Goal: Task Accomplishment & Management: Complete application form

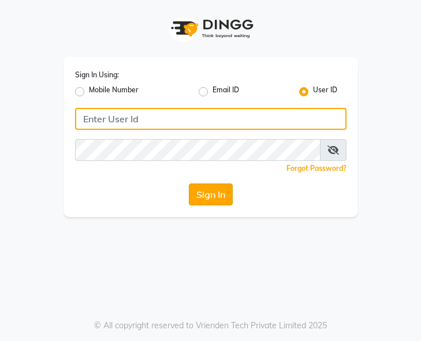
type input "e1787-20"
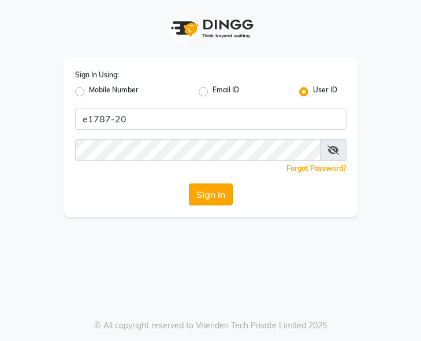
click at [213, 198] on button "Sign In" at bounding box center [211, 194] width 44 height 22
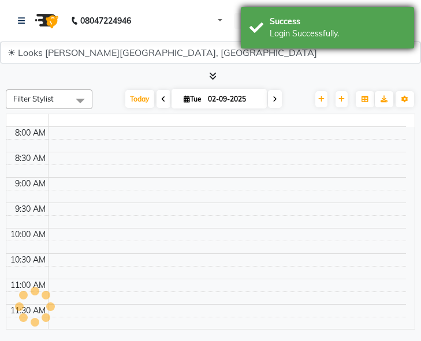
select select "en"
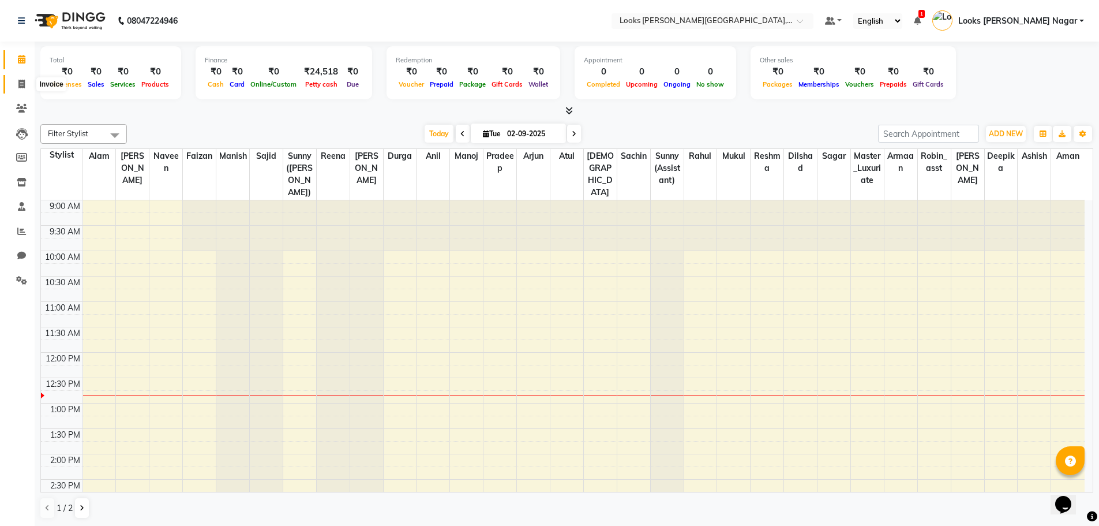
click at [25, 83] on span at bounding box center [22, 84] width 20 height 13
select select "service"
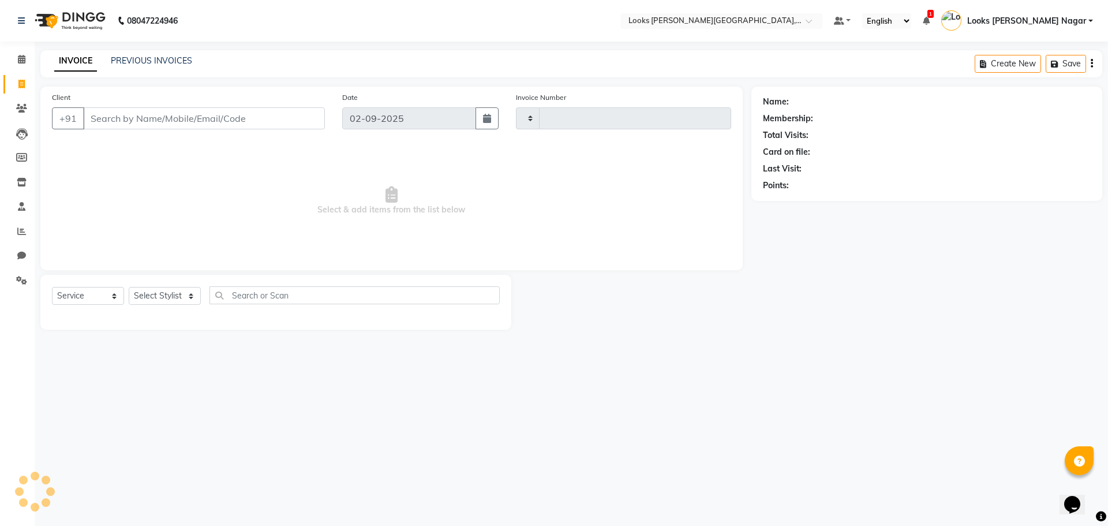
click at [157, 121] on input "Client" at bounding box center [204, 118] width 242 height 22
type input "3765"
select select "4327"
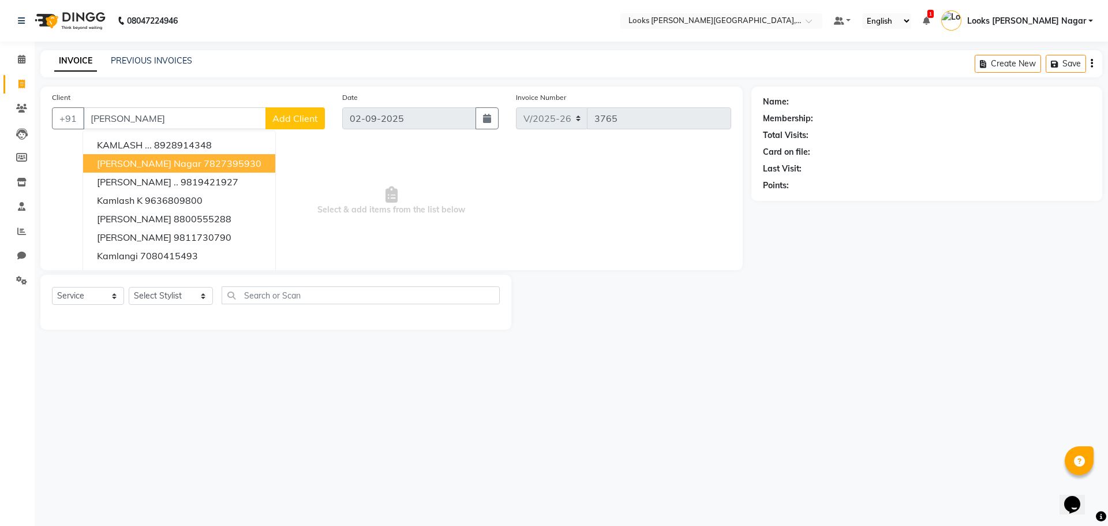
click at [215, 167] on ngb-highlight "7827395930" at bounding box center [233, 164] width 58 height 12
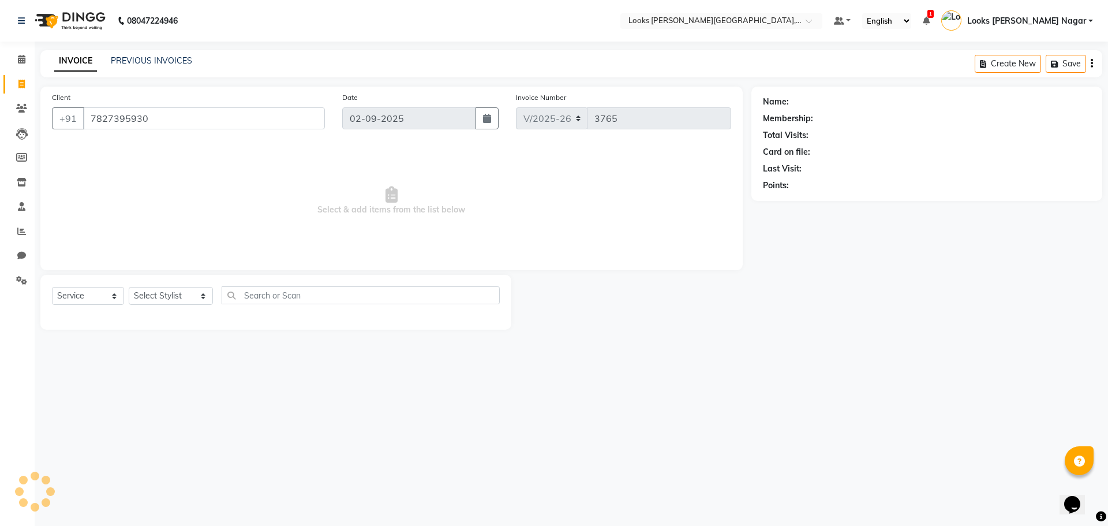
type input "7827395930"
select select "1: Object"
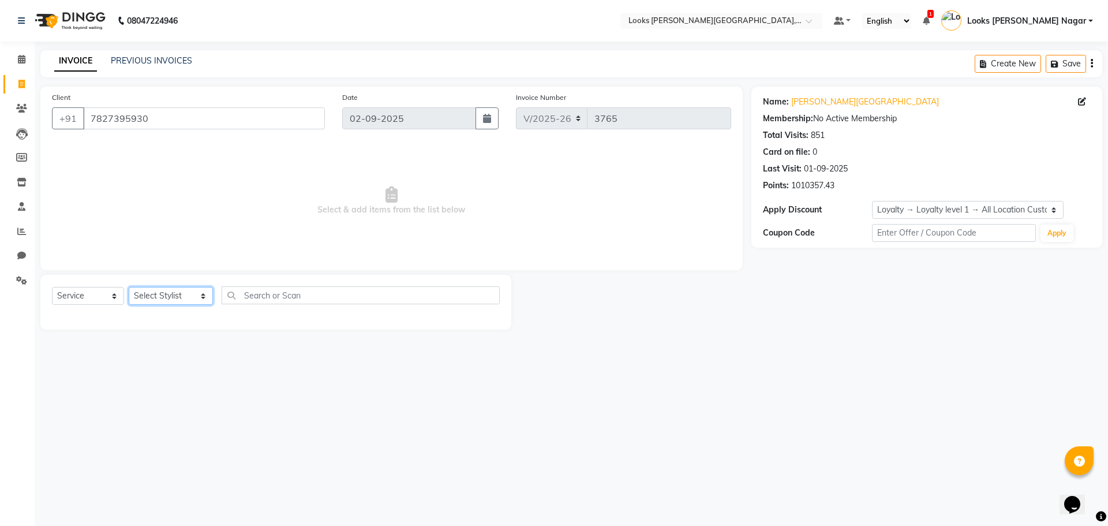
click at [182, 299] on select "Select Stylist Alam Aman [PERSON_NAME] Armaan Ashish Atul Deepika [PERSON_NAME]…" at bounding box center [171, 296] width 84 height 18
select select "23654"
click at [129, 287] on select "Select Stylist Alam Aman [PERSON_NAME] Armaan Ashish Atul Deepika [PERSON_NAME]…" at bounding box center [171, 296] width 84 height 18
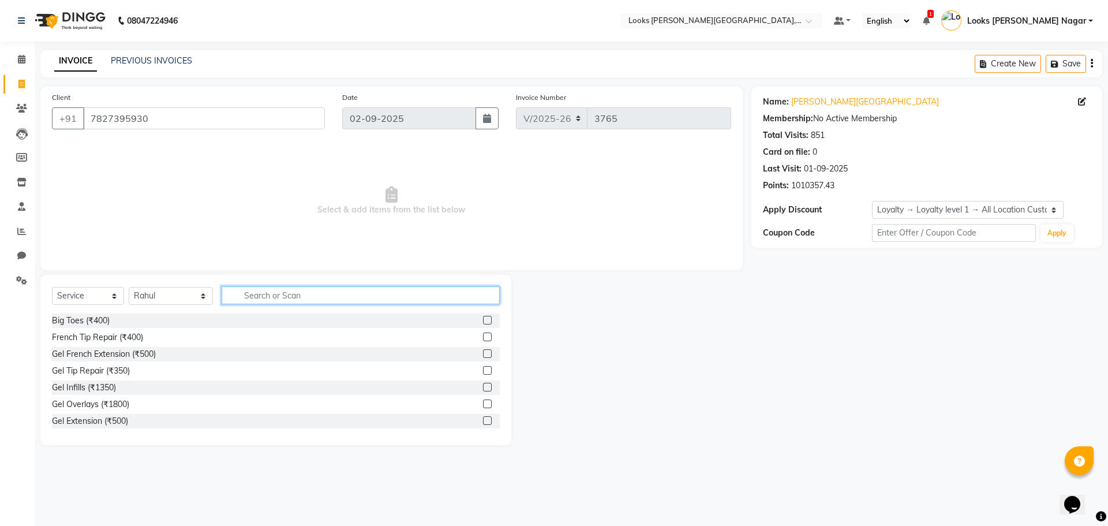
click at [272, 293] on input "text" at bounding box center [361, 295] width 278 height 18
type input "touch"
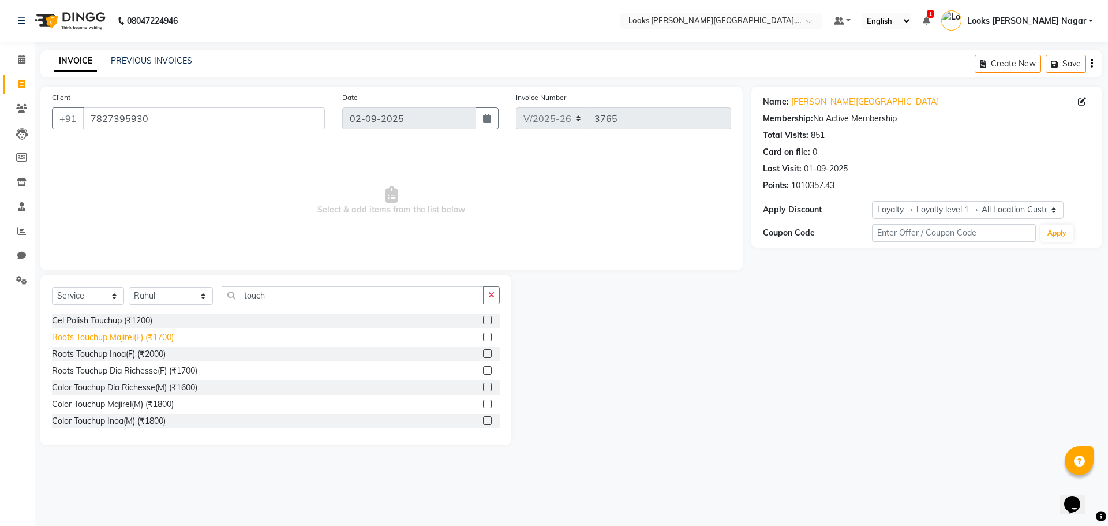
click at [130, 340] on div "Roots Touchup Majirel(F) (₹1700)" at bounding box center [113, 337] width 122 height 12
checkbox input "false"
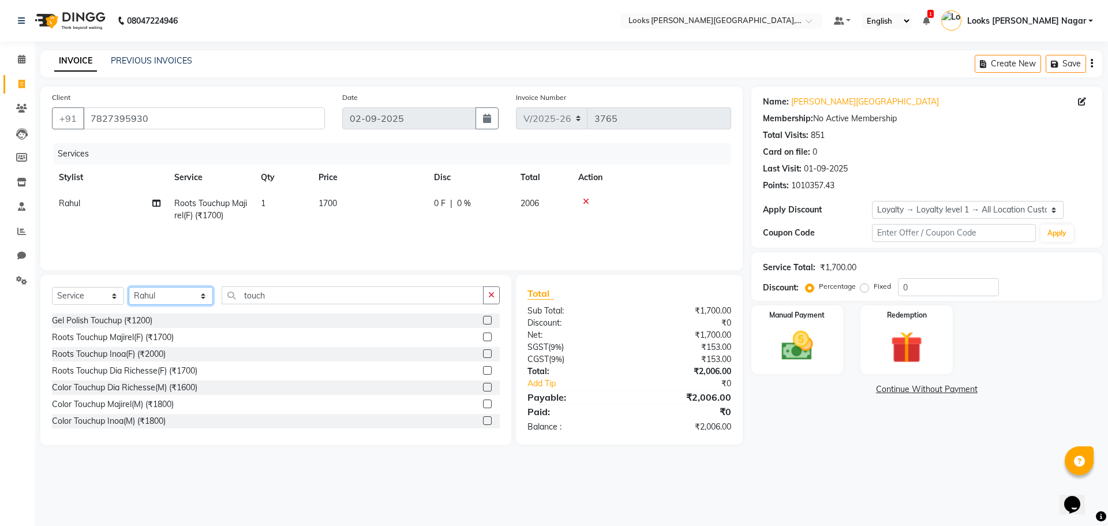
click at [159, 298] on select "Select Stylist Alam Aman [PERSON_NAME] Armaan Ashish Atul Deepika [PERSON_NAME]…" at bounding box center [171, 296] width 84 height 18
select select "23529"
click at [129, 287] on select "Select Stylist Alam Aman [PERSON_NAME] Armaan Ashish Atul Deepika [PERSON_NAME]…" at bounding box center [171, 296] width 84 height 18
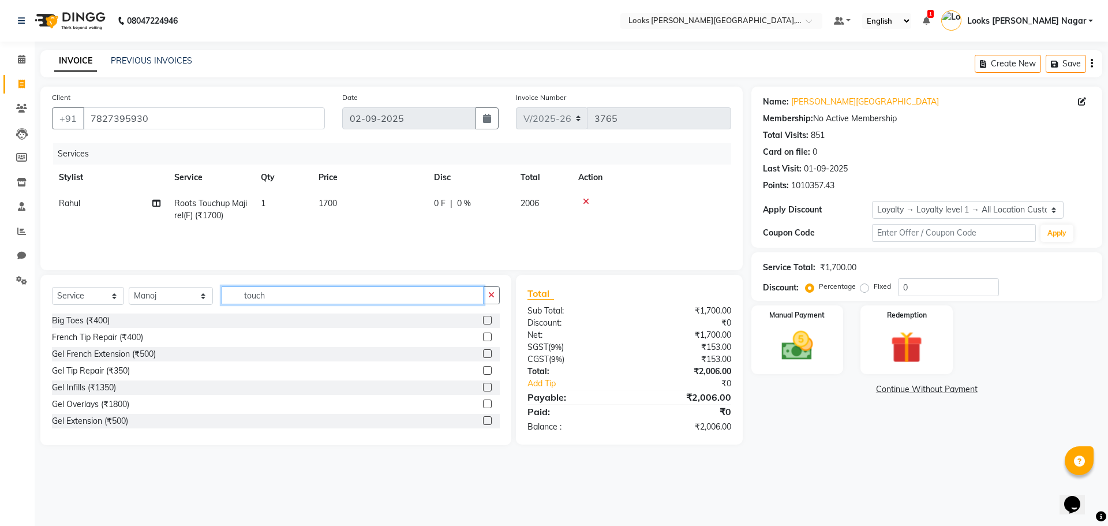
drag, startPoint x: 279, startPoint y: 295, endPoint x: 143, endPoint y: 311, distance: 137.1
click at [158, 309] on div "Select Service Product Membership Package Voucher Prepaid Gift Card Select Styl…" at bounding box center [276, 299] width 448 height 27
type input "foot"
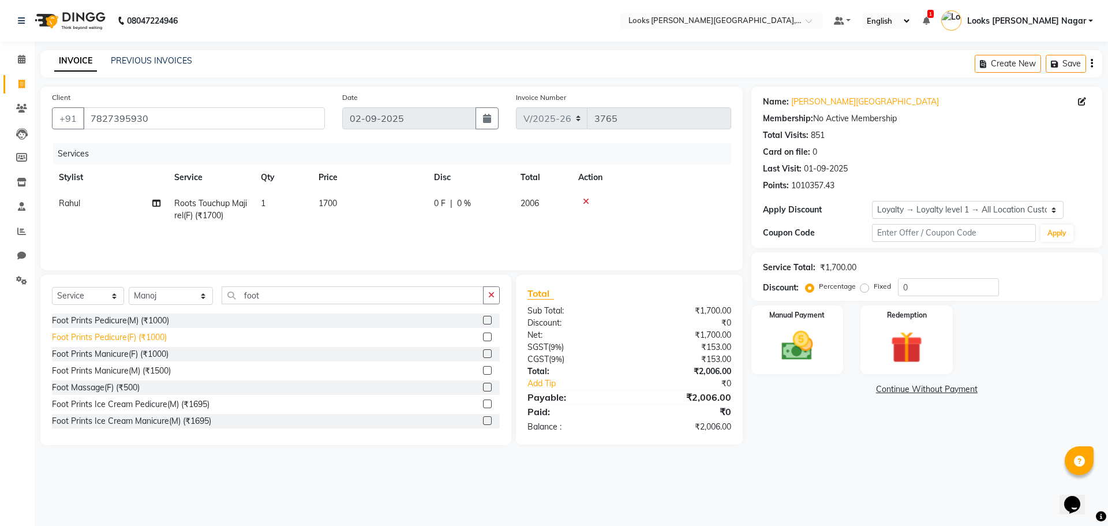
click at [122, 336] on div "Foot Prints Pedicure(F) (₹1000)" at bounding box center [109, 337] width 115 height 12
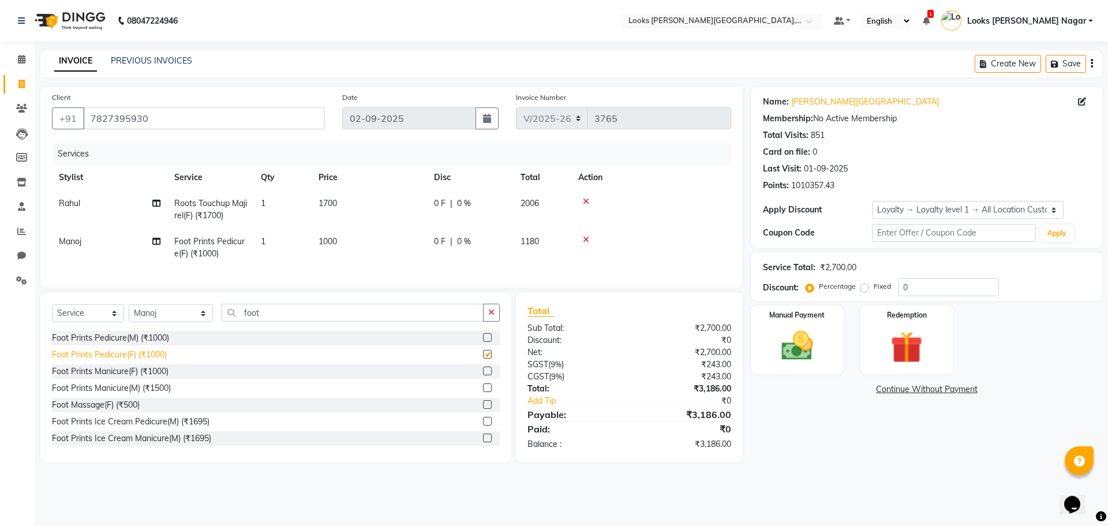
checkbox input "false"
click at [375, 243] on td "1000" at bounding box center [369, 247] width 115 height 38
select select "23529"
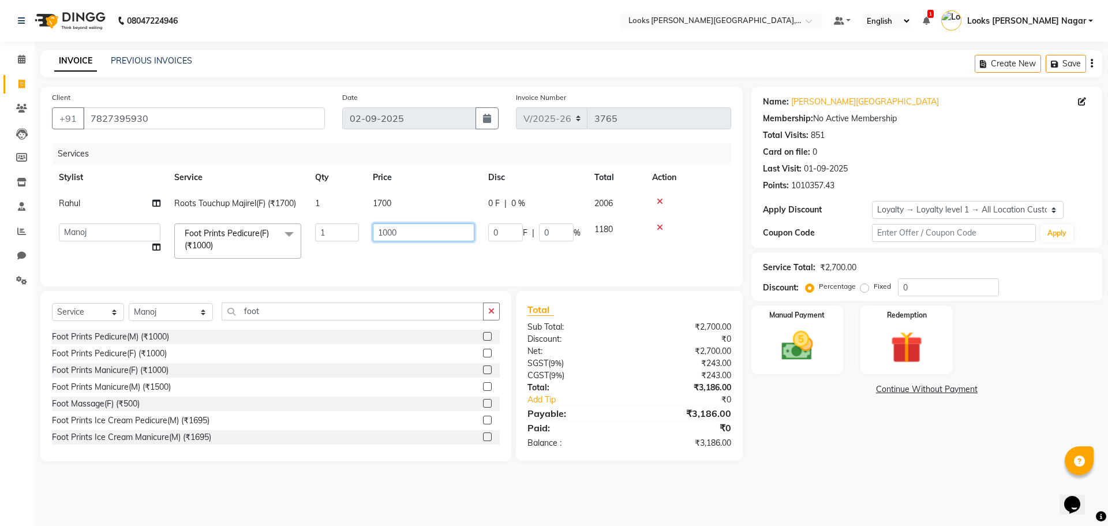
drag, startPoint x: 426, startPoint y: 228, endPoint x: 163, endPoint y: 246, distance: 264.3
click at [226, 249] on tr "Alam Aman [PERSON_NAME] Armaan Ashish Atul Deepika Deepu Dilshad Durga [PERSON_…" at bounding box center [391, 240] width 679 height 49
type input "1200"
click at [400, 200] on td "1700" at bounding box center [423, 203] width 115 height 26
select select "23654"
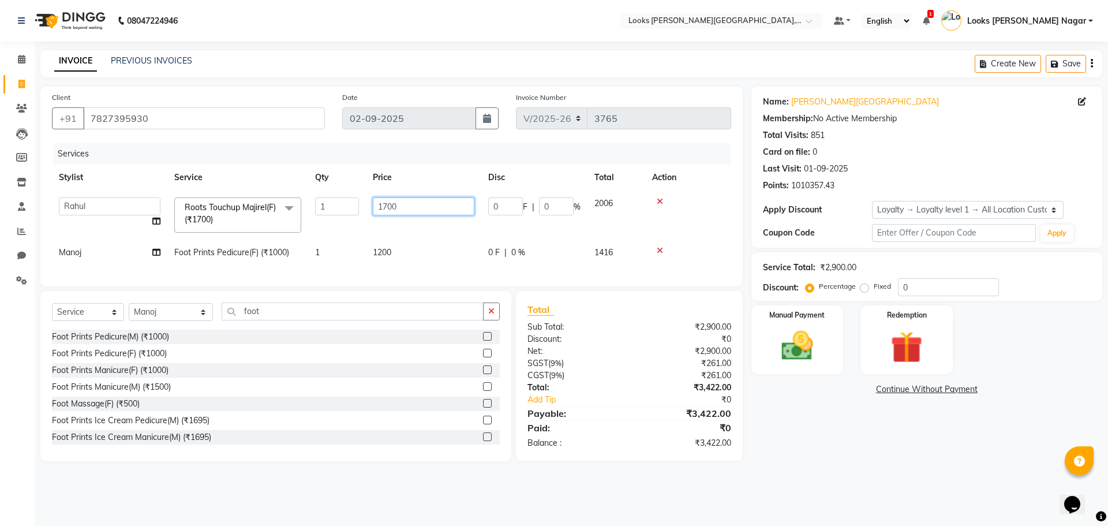
drag, startPoint x: 437, startPoint y: 208, endPoint x: 324, endPoint y: 219, distance: 113.0
click at [324, 219] on tr "Alam Aman [PERSON_NAME] Armaan Ashish Atul Deepika Deepu Dilshad Durga [PERSON_…" at bounding box center [391, 214] width 679 height 49
type input "1230"
click at [420, 340] on div "Name: [PERSON_NAME] Nagar Membership: No Active Membership Total Visits: 851 Ca…" at bounding box center [930, 274] width 359 height 374
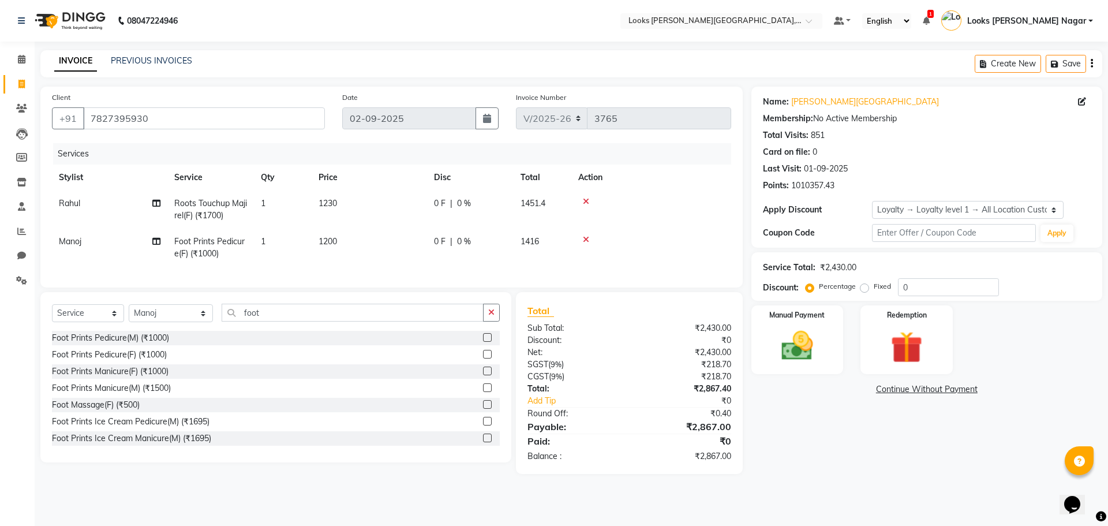
click at [378, 202] on td "1230" at bounding box center [369, 209] width 115 height 38
select select "23654"
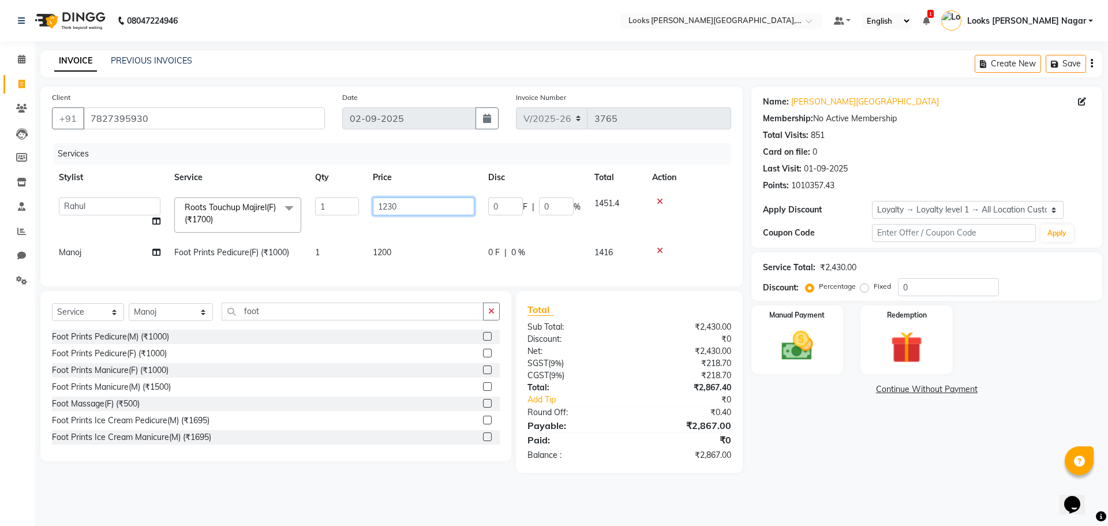
drag, startPoint x: 430, startPoint y: 203, endPoint x: 221, endPoint y: 230, distance: 211.3
click at [246, 229] on tr "Alam Aman [PERSON_NAME] Armaan Ashish Atul Deepika Deepu Dilshad Durga [PERSON_…" at bounding box center [391, 214] width 679 height 49
type input "1350"
click at [420, 340] on div "Name: [PERSON_NAME] Nagar Membership: No Active Membership Total Visits: 851 Ca…" at bounding box center [930, 280] width 359 height 386
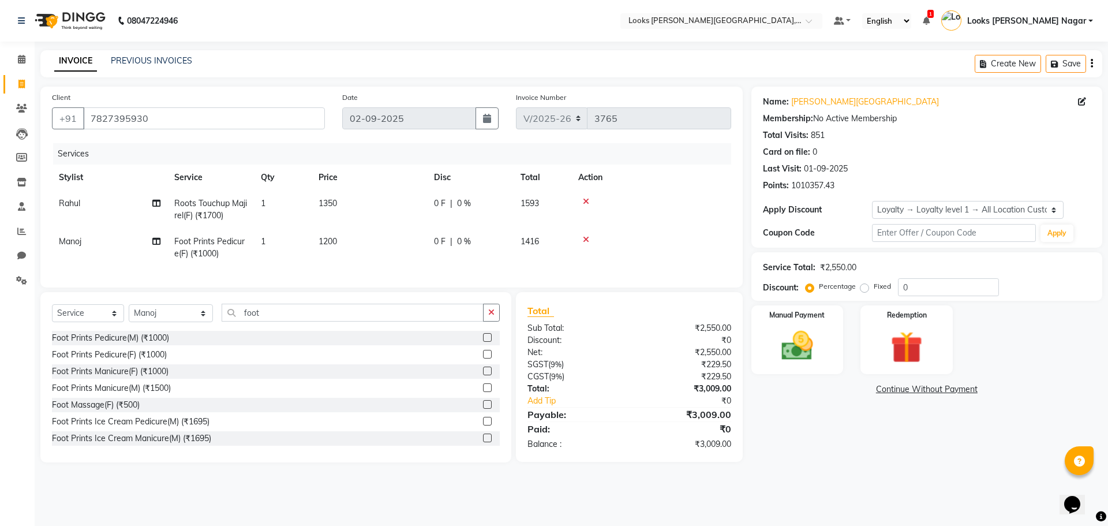
click at [369, 209] on td "1350" at bounding box center [369, 209] width 115 height 38
select select "23654"
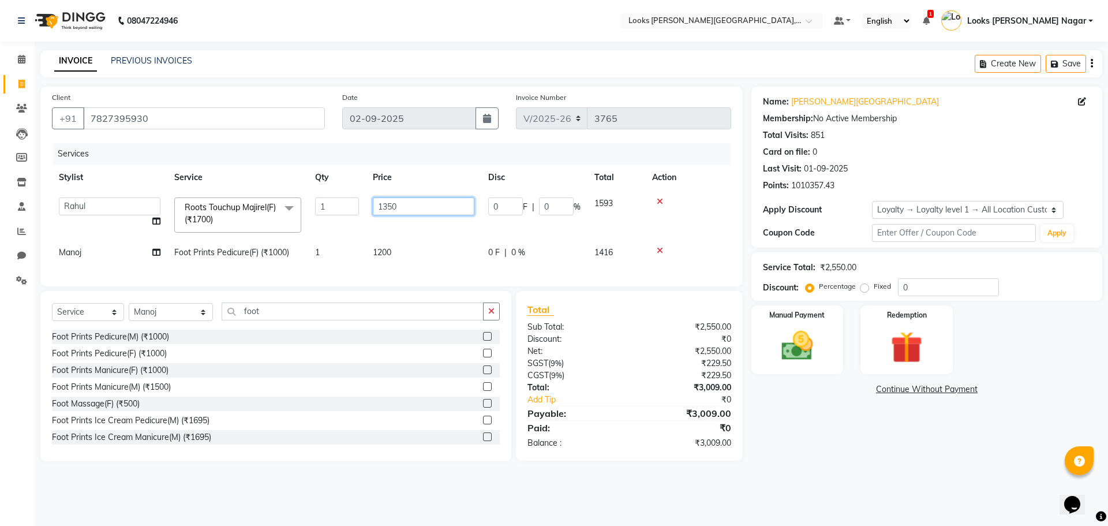
drag, startPoint x: 426, startPoint y: 208, endPoint x: 305, endPoint y: 213, distance: 121.3
click at [307, 215] on tr "Alam Aman [PERSON_NAME] Armaan Ashish Atul Deepika Deepu Dilshad Durga [PERSON_…" at bounding box center [391, 214] width 679 height 49
type input "1290"
click at [420, 340] on div "Name: [PERSON_NAME] Nagar Membership: No Active Membership Total Visits: 851 Ca…" at bounding box center [930, 274] width 359 height 374
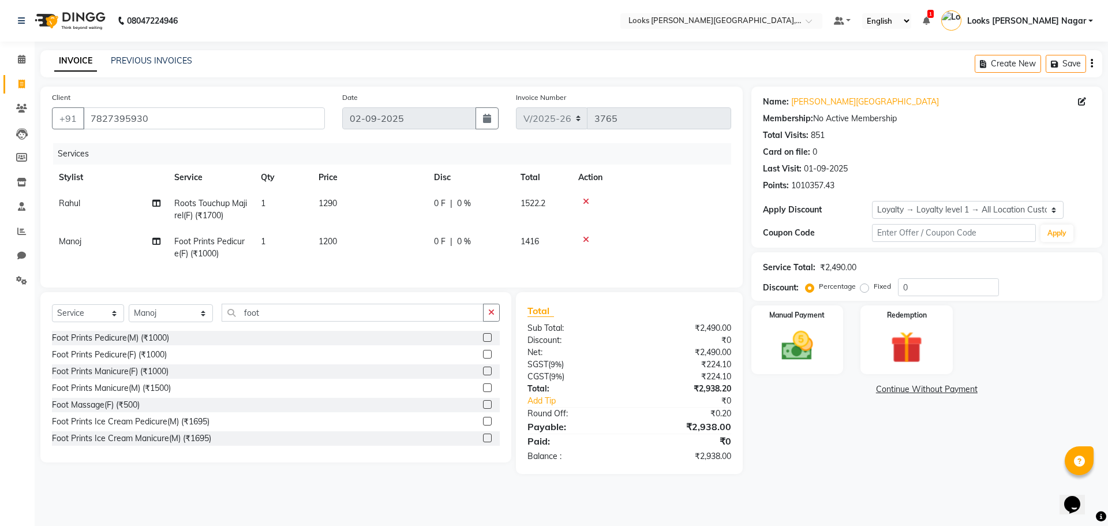
click at [366, 208] on td "1290" at bounding box center [369, 209] width 115 height 38
select select "23654"
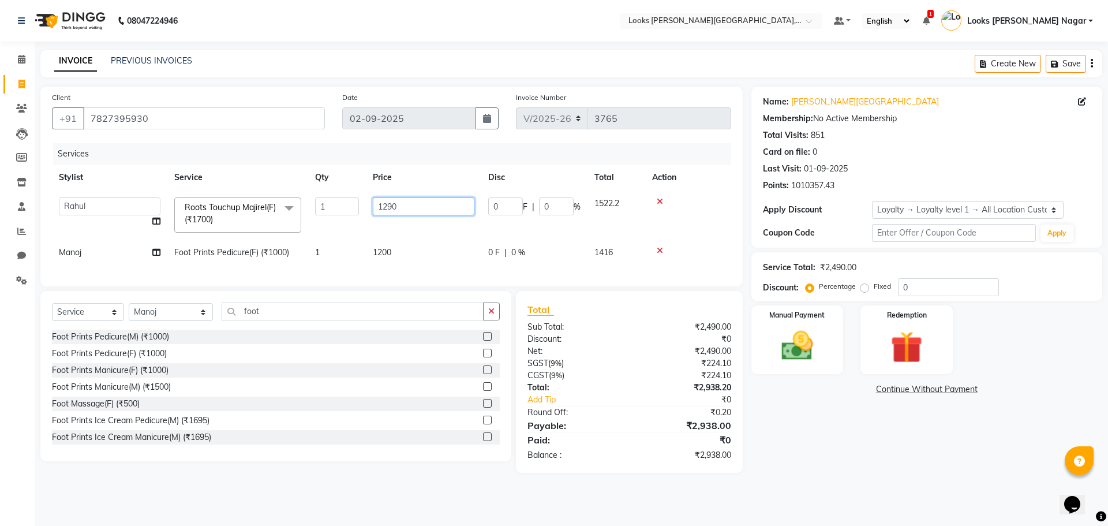
click at [420, 207] on input "1290" at bounding box center [424, 206] width 102 height 18
type input "1270"
click at [420, 340] on div "Name: [PERSON_NAME] Nagar Membership: No Active Membership Total Visits: 851 Ca…" at bounding box center [930, 280] width 359 height 386
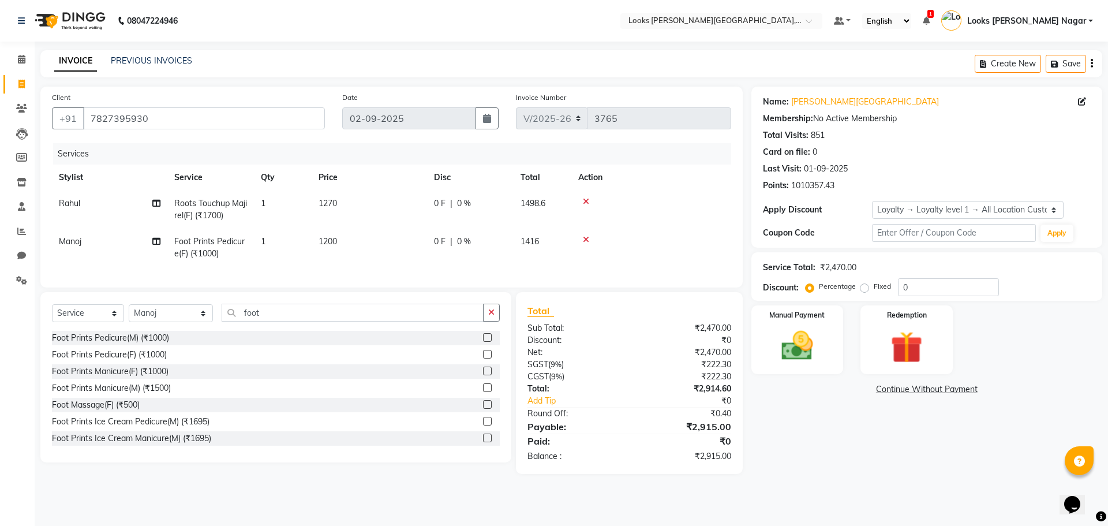
click at [376, 197] on td "1270" at bounding box center [369, 209] width 115 height 38
select select "23654"
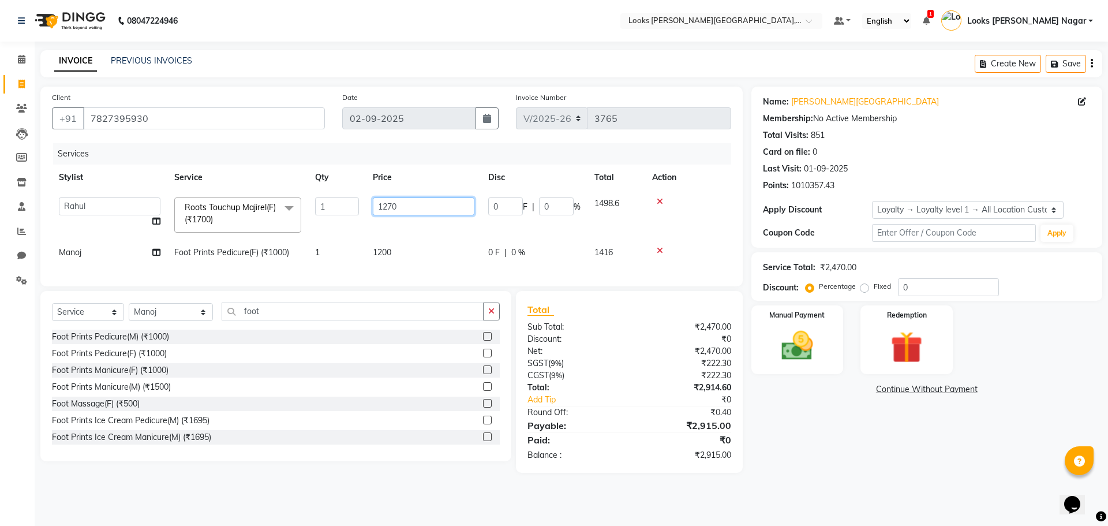
click at [398, 208] on input "1270" at bounding box center [424, 206] width 102 height 18
type input "1274"
click at [420, 340] on div "Name: [PERSON_NAME] Nagar Membership: No Active Membership Total Visits: 851 Ca…" at bounding box center [930, 280] width 359 height 386
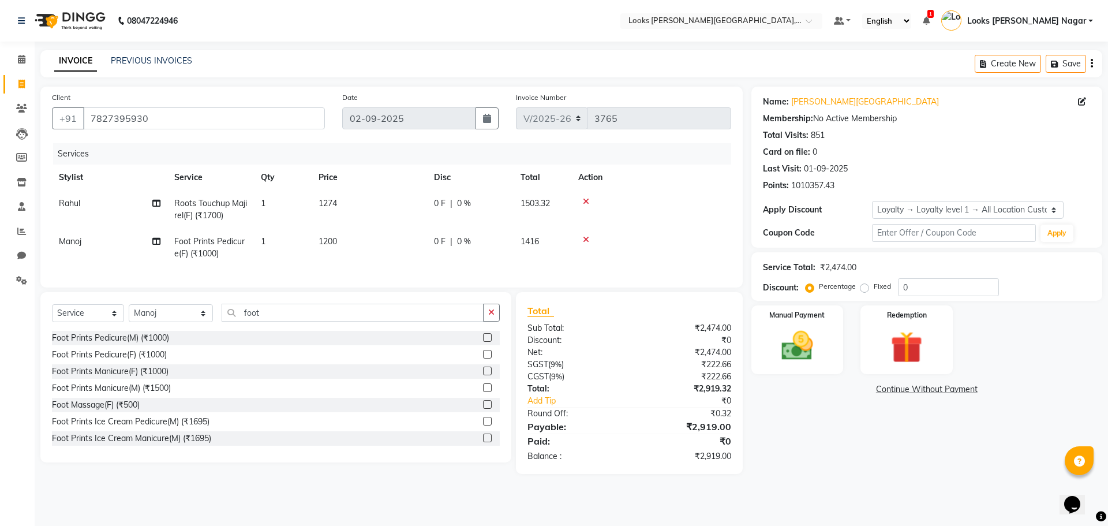
click at [364, 200] on td "1274" at bounding box center [369, 209] width 115 height 38
select select "23654"
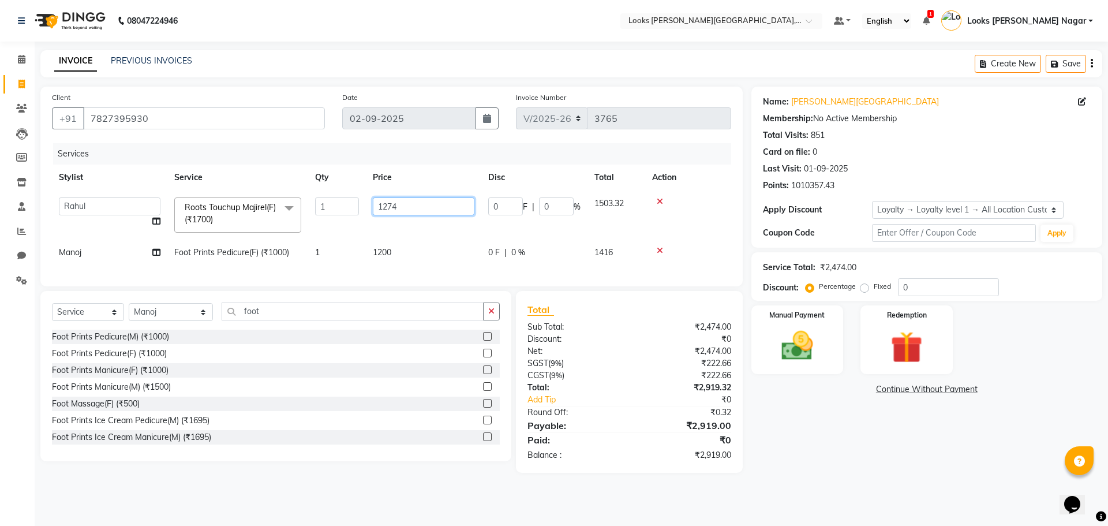
click at [420, 210] on input "1274" at bounding box center [424, 206] width 102 height 18
type input "1274.5"
click at [420, 340] on div "Name: [PERSON_NAME] Nagar Membership: No Active Membership Total Visits: 851 Ca…" at bounding box center [930, 280] width 359 height 386
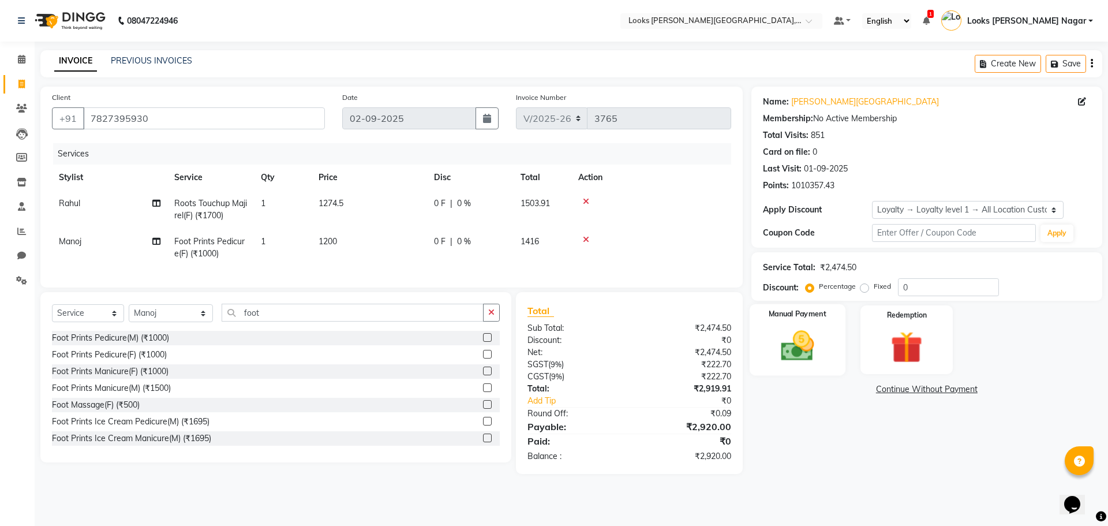
click at [420, 340] on img at bounding box center [797, 346] width 54 height 38
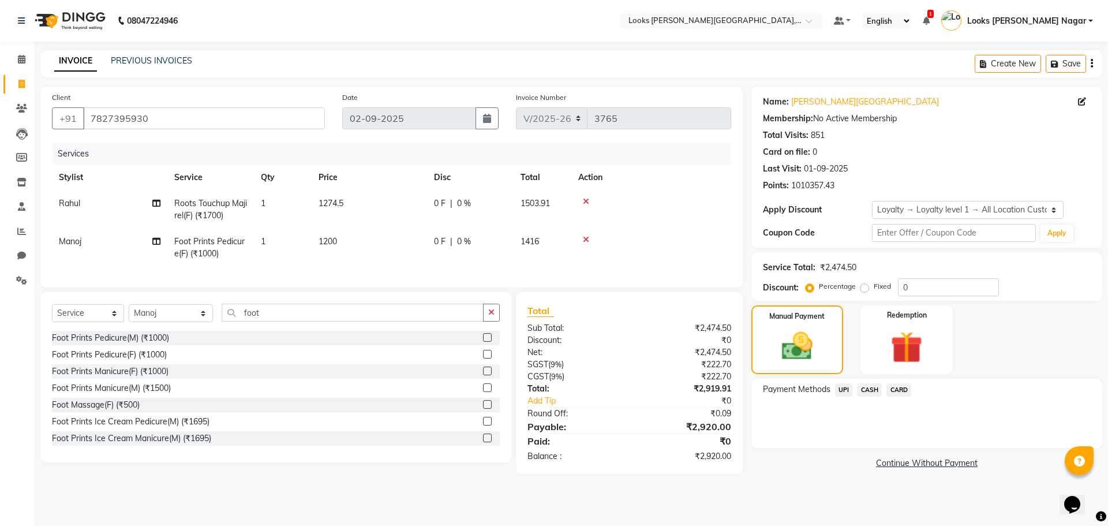
click at [420, 340] on span "UPI" at bounding box center [844, 389] width 18 height 13
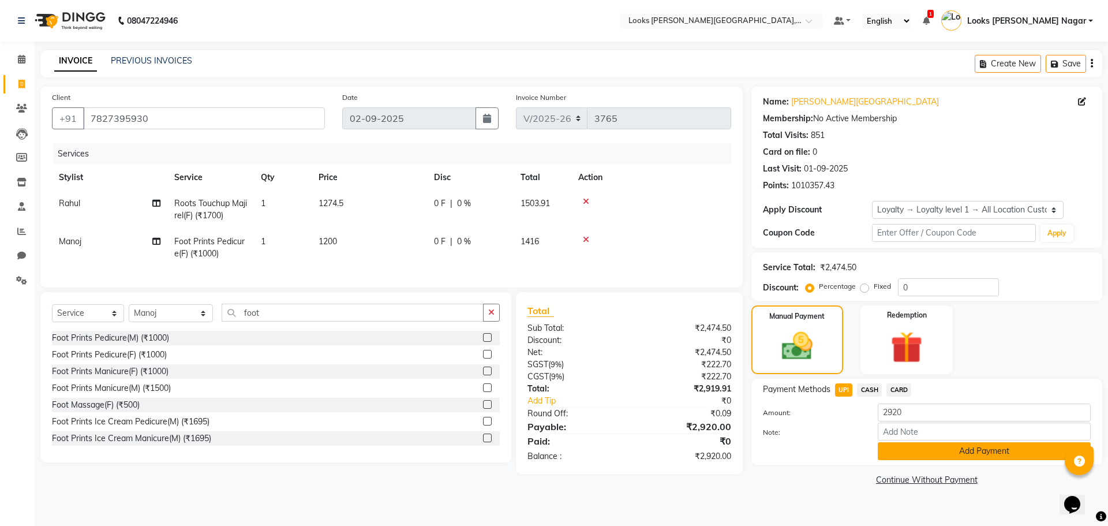
click at [420, 340] on button "Add Payment" at bounding box center [984, 451] width 213 height 18
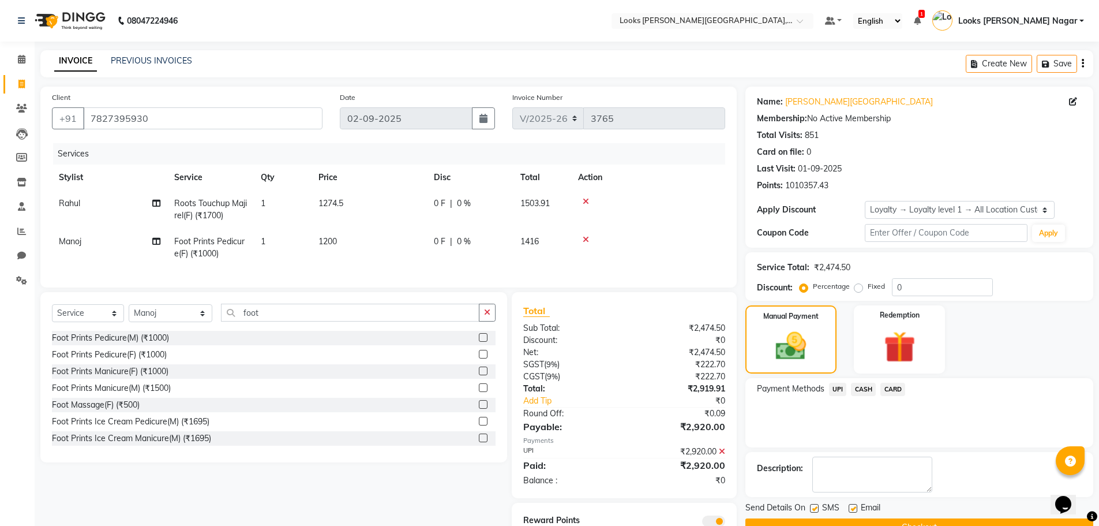
click at [420, 340] on button "Checkout" at bounding box center [919, 527] width 348 height 18
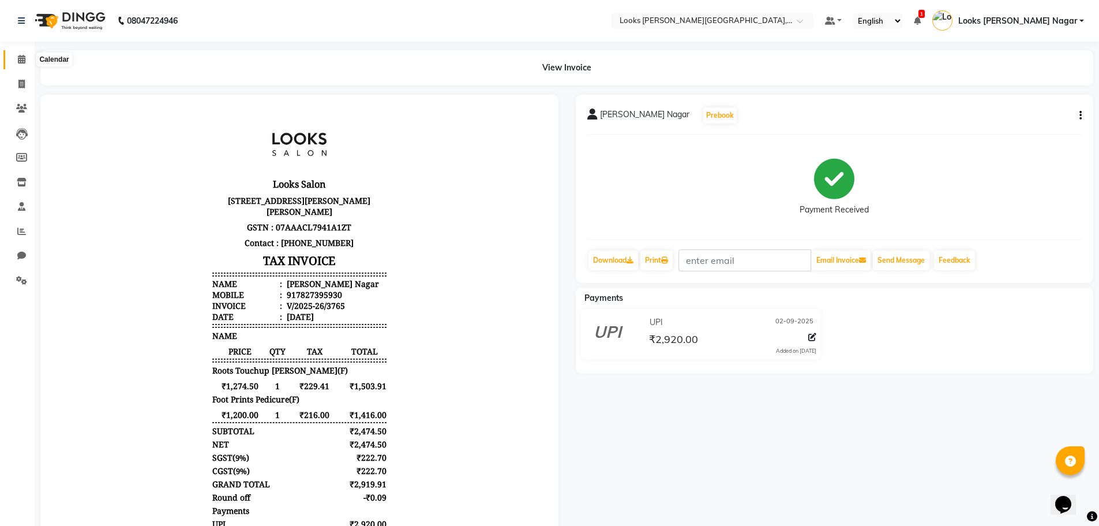
click at [20, 54] on span at bounding box center [22, 59] width 20 height 13
